Goal: Find specific page/section: Find specific page/section

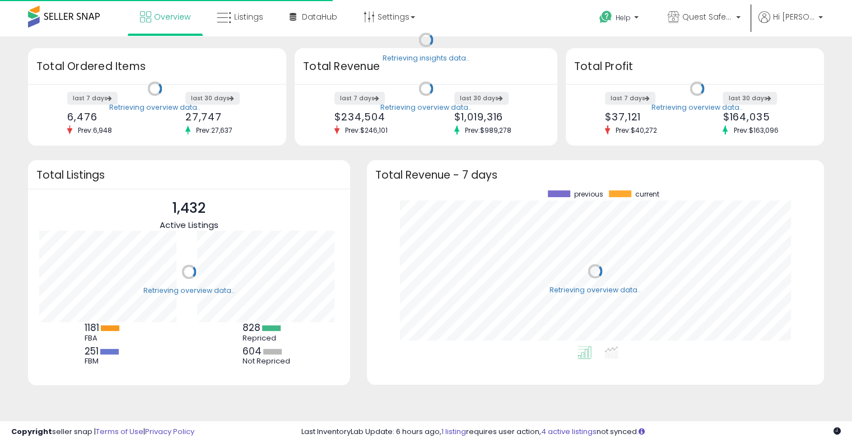
scroll to position [155, 435]
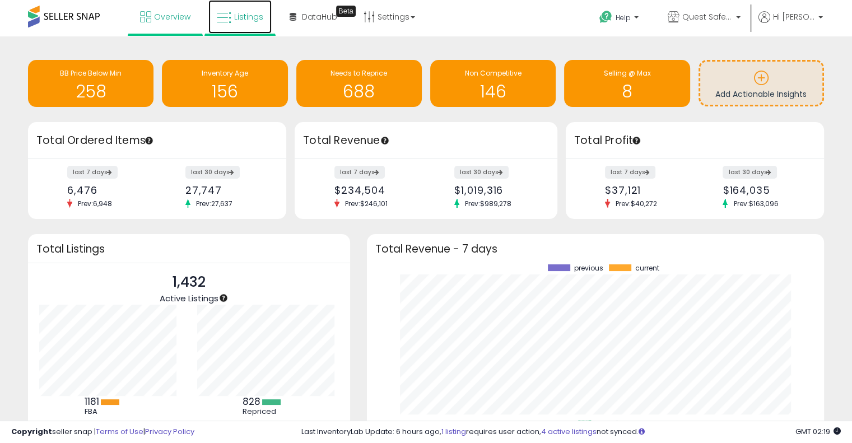
click at [250, 20] on span "Listings" at bounding box center [248, 16] width 29 height 11
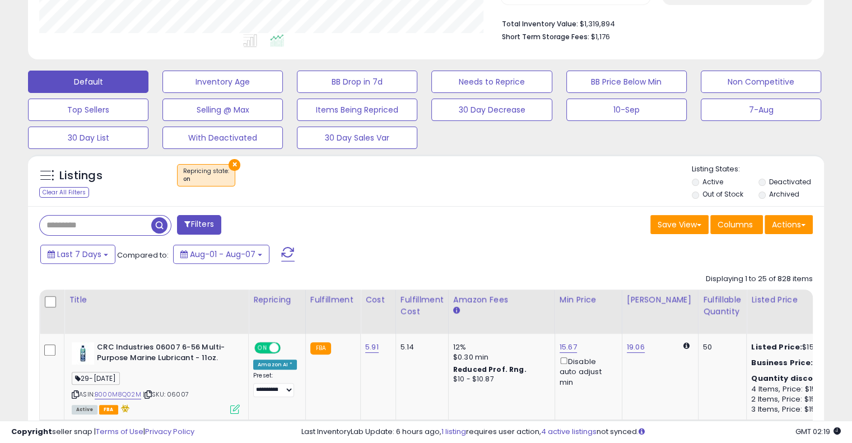
scroll to position [285, 0]
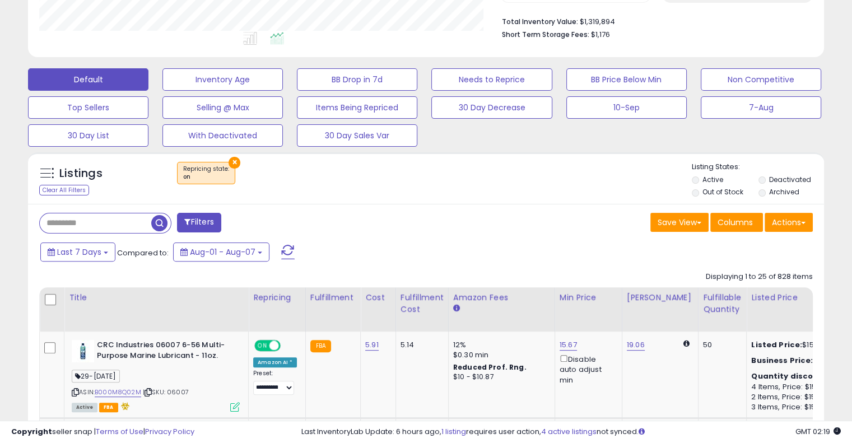
click at [235, 160] on button "×" at bounding box center [235, 163] width 12 height 12
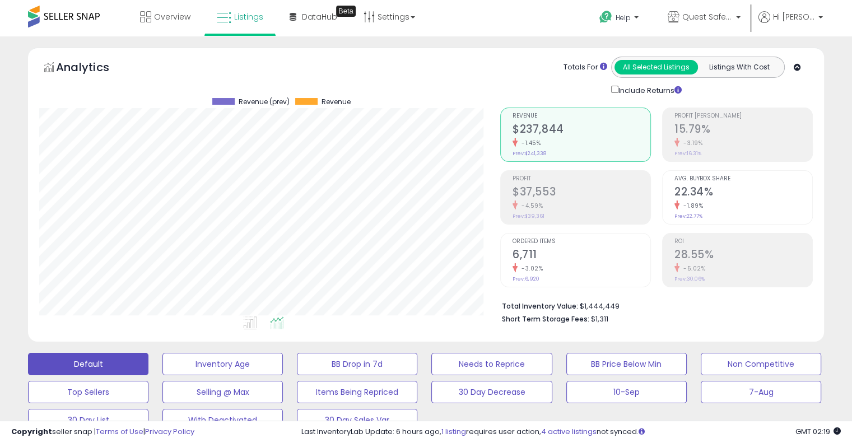
click at [549, 192] on h2 "$37,553" at bounding box center [582, 192] width 138 height 15
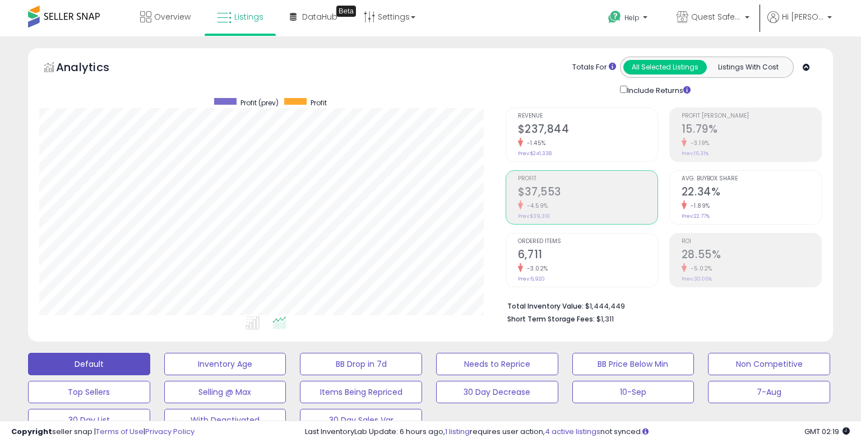
scroll to position [560155, 559923]
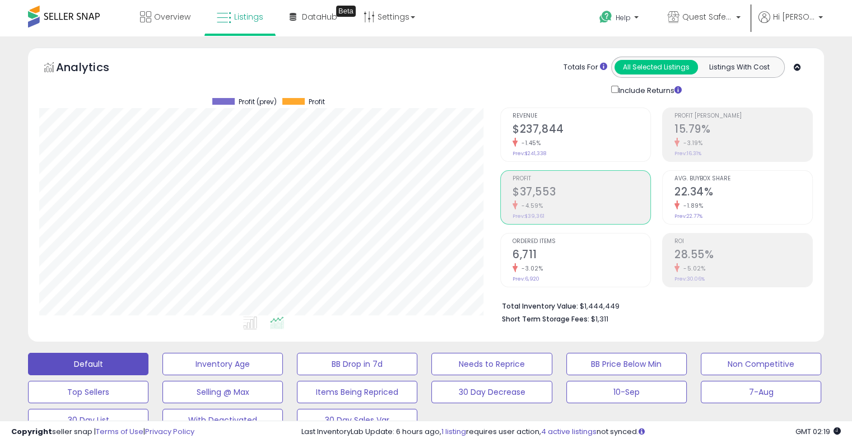
click at [729, 131] on h2 "15.79%" at bounding box center [744, 130] width 138 height 15
